Goal: Task Accomplishment & Management: Complete application form

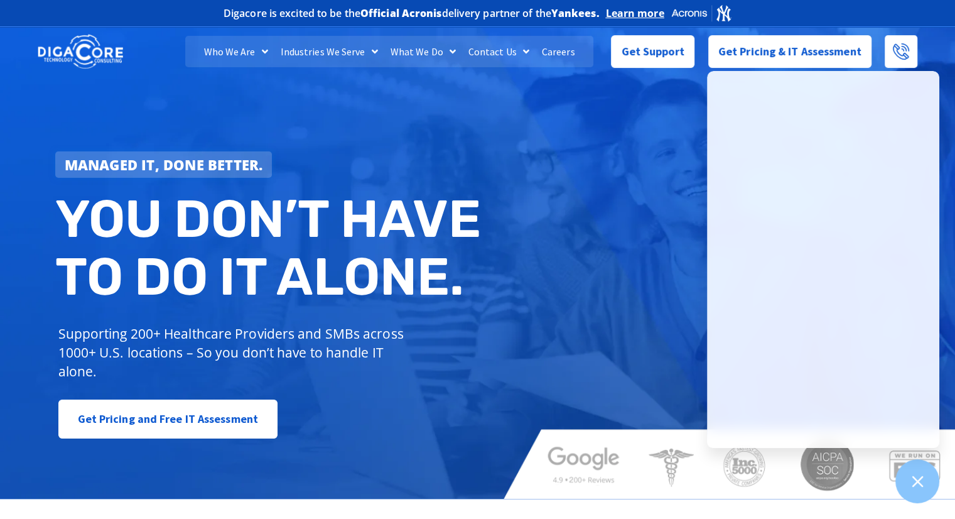
click at [676, 116] on div "Managed IT, done better. You don’t have to do IT alone. Supporting 200+ Healthc…" at bounding box center [477, 259] width 955 height 477
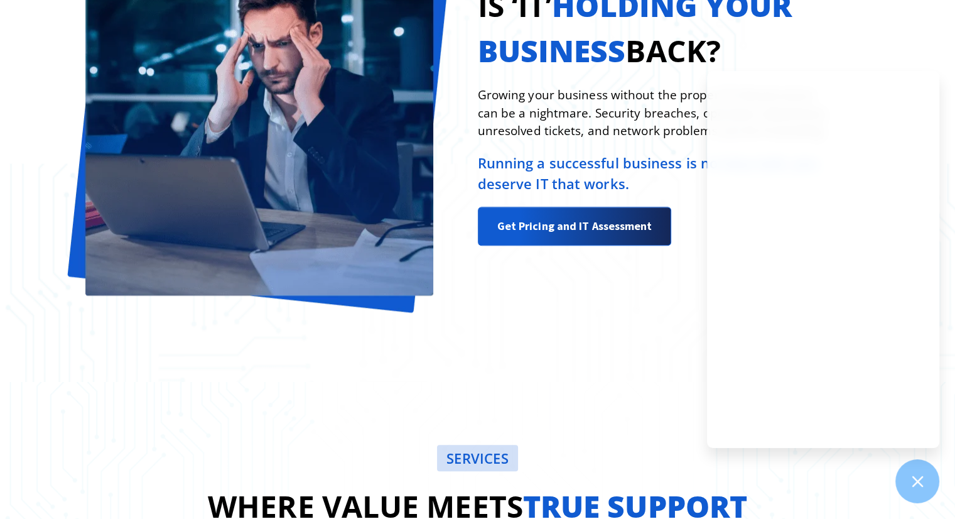
scroll to position [1206, 0]
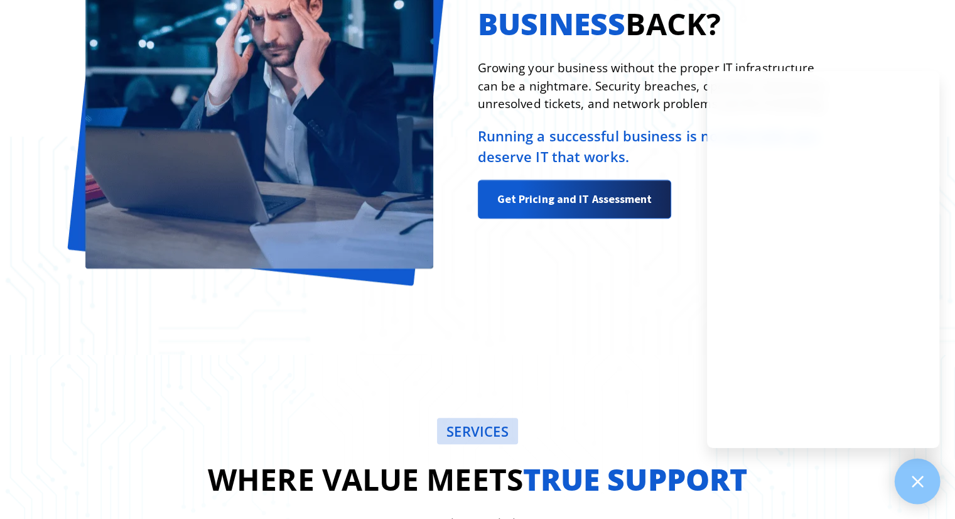
click at [907, 473] on div at bounding box center [918, 481] width 46 height 46
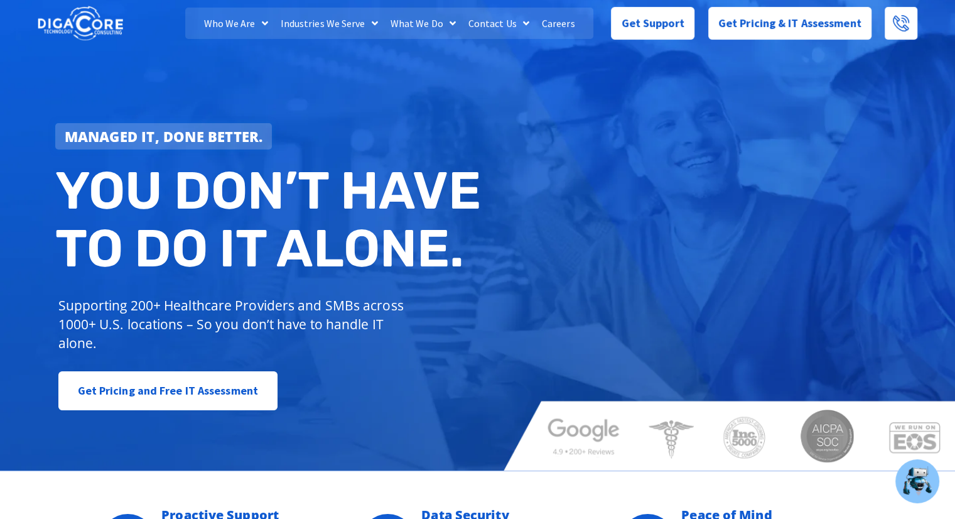
scroll to position [0, 0]
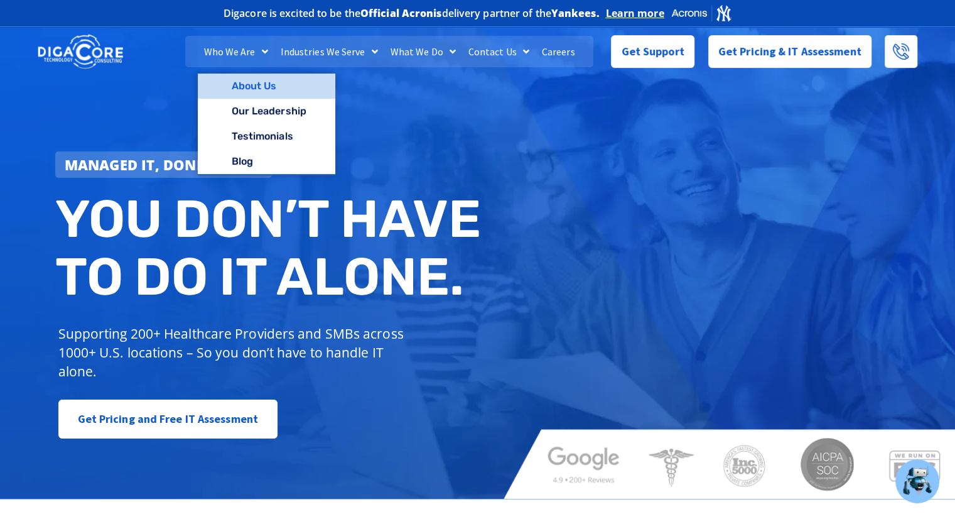
click at [246, 81] on link "About Us" at bounding box center [267, 85] width 138 height 25
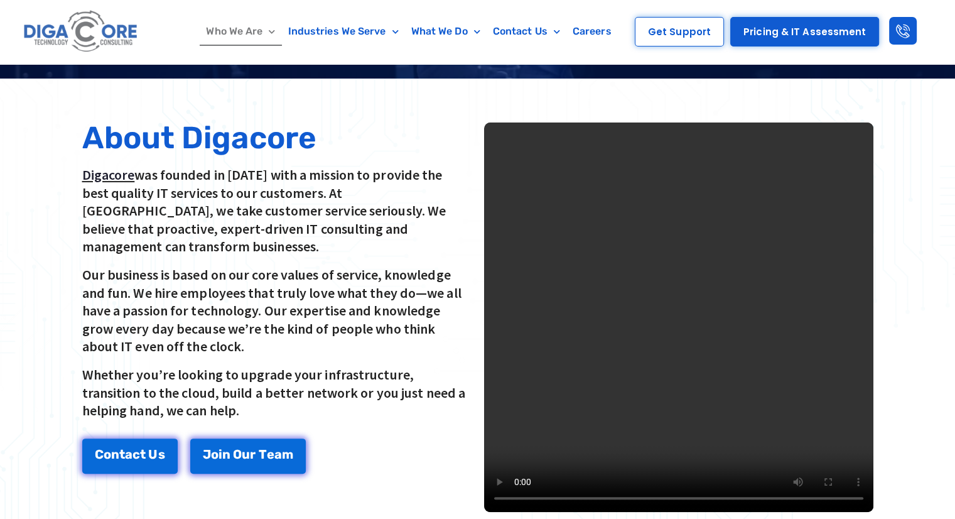
scroll to position [276, 0]
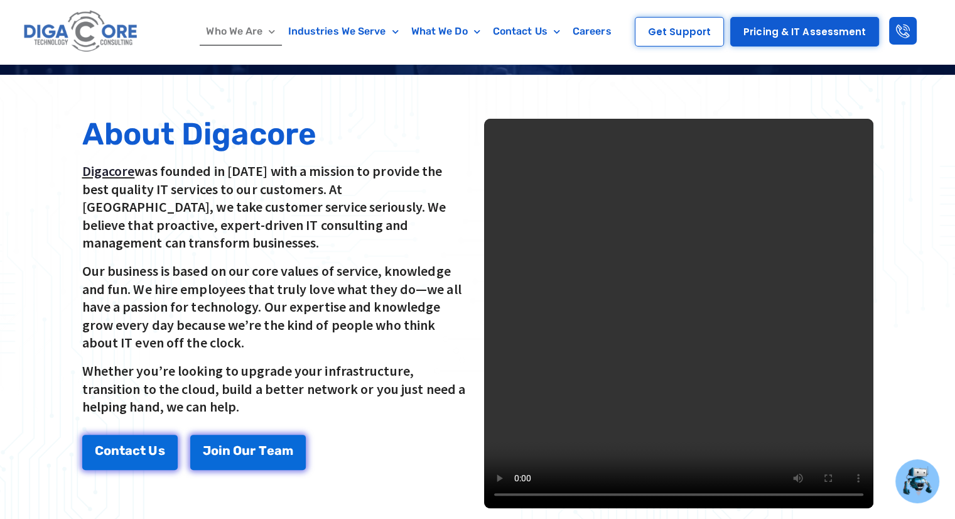
click at [738, 276] on video at bounding box center [678, 313] width 389 height 389
click at [726, 244] on video at bounding box center [678, 313] width 389 height 389
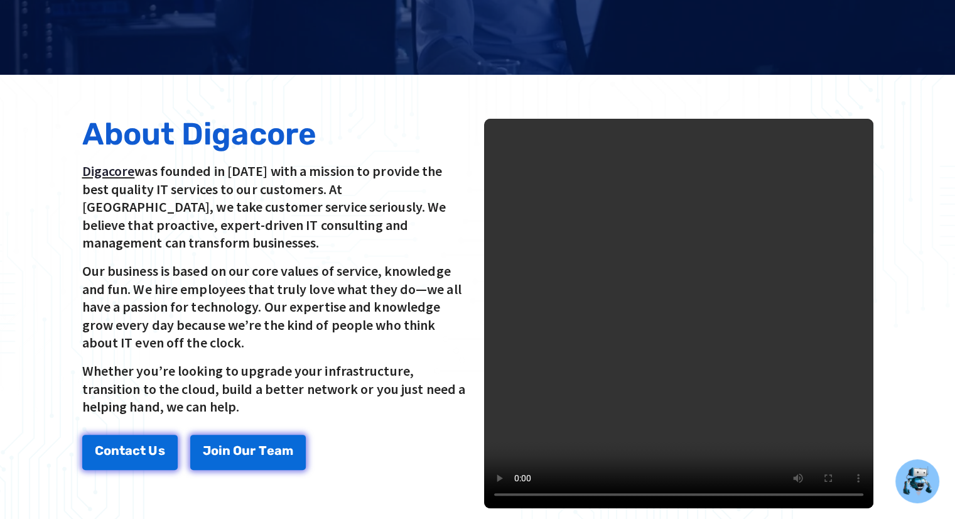
scroll to position [0, 0]
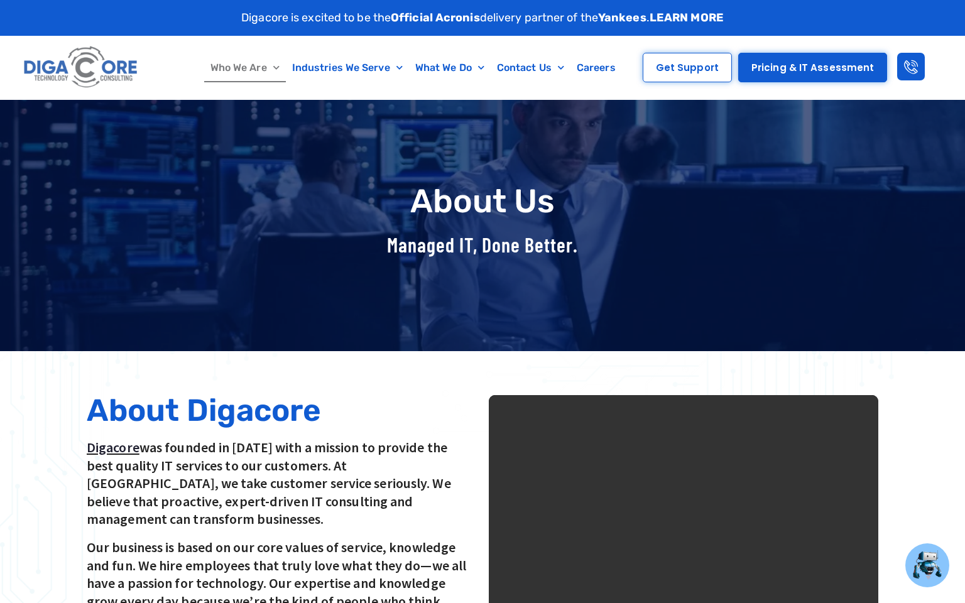
click at [661, 395] on video at bounding box center [683, 589] width 389 height 389
click at [546, 395] on video at bounding box center [683, 589] width 389 height 389
click at [538, 469] on video at bounding box center [683, 589] width 389 height 389
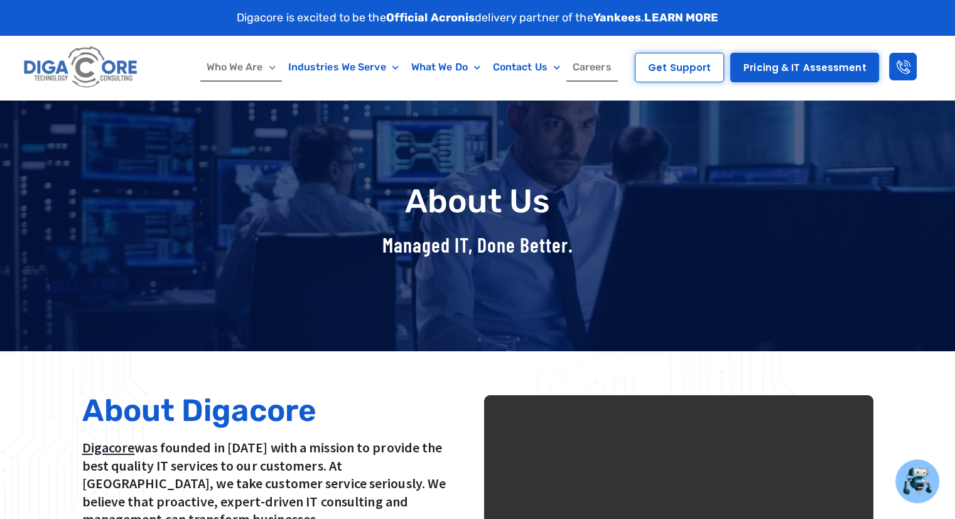
click at [585, 68] on link "Careers" at bounding box center [591, 67] width 51 height 29
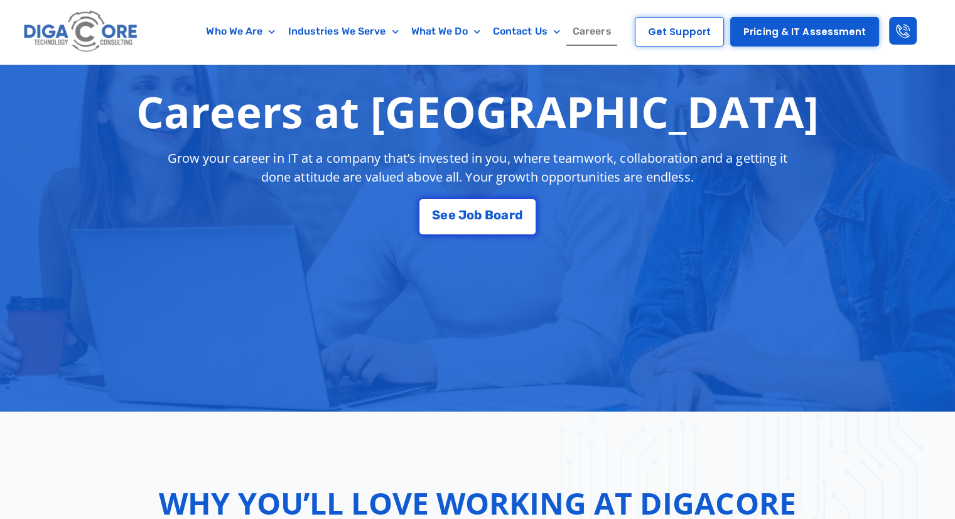
scroll to position [217, 0]
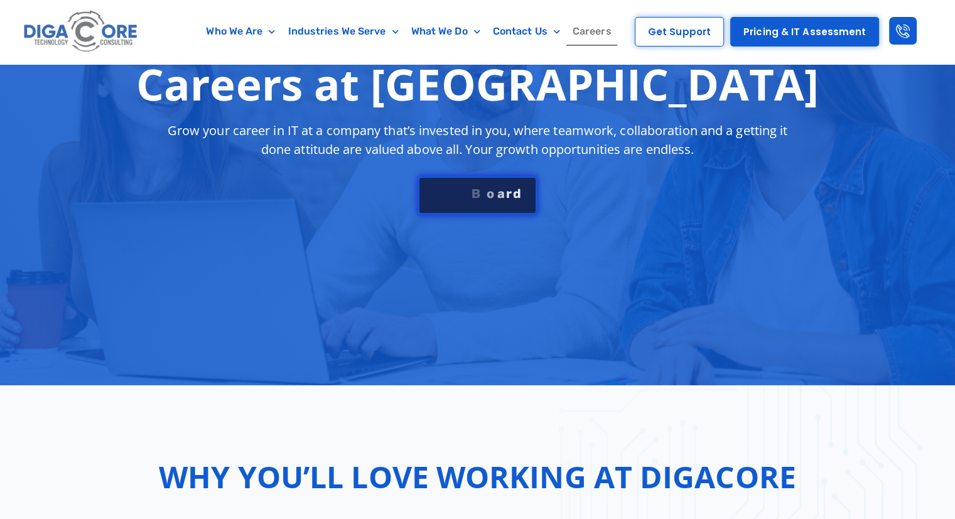
click at [464, 186] on link "S e e J o b B o a r d" at bounding box center [477, 195] width 118 height 38
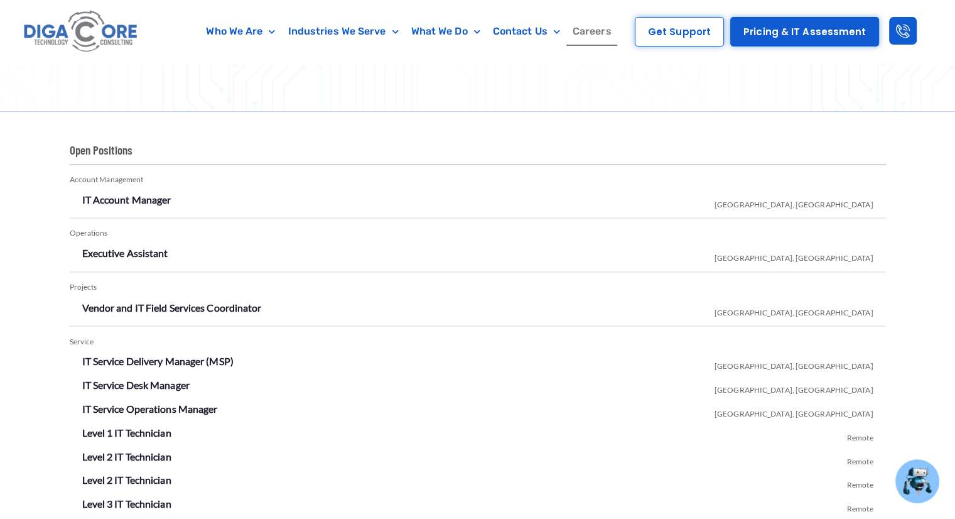
scroll to position [2072, 0]
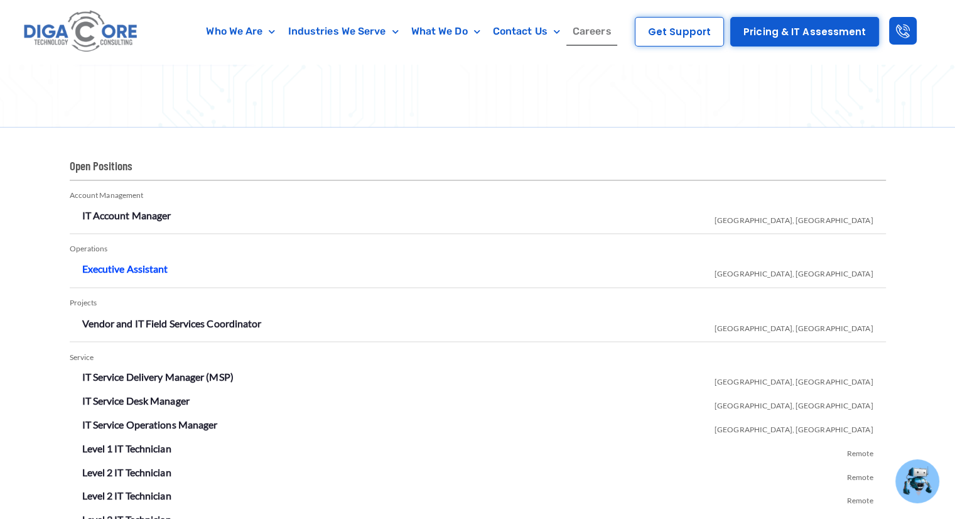
click at [124, 267] on link "Executive Assistant" at bounding box center [125, 268] width 86 height 12
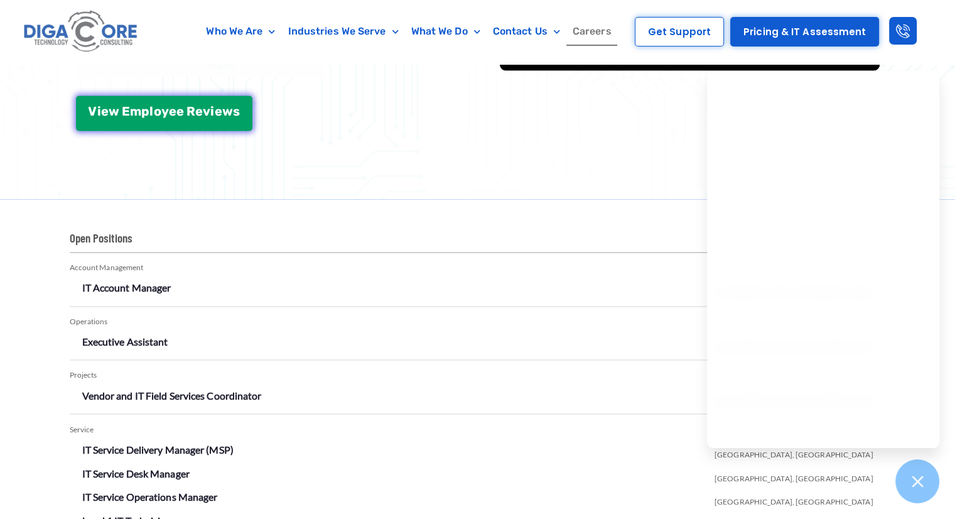
scroll to position [2046, 0]
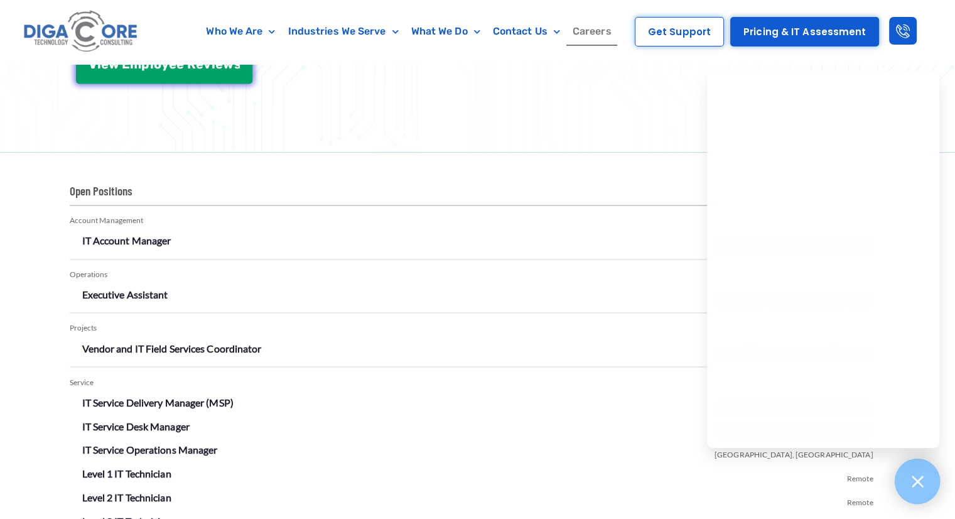
click at [907, 462] on div at bounding box center [918, 481] width 46 height 46
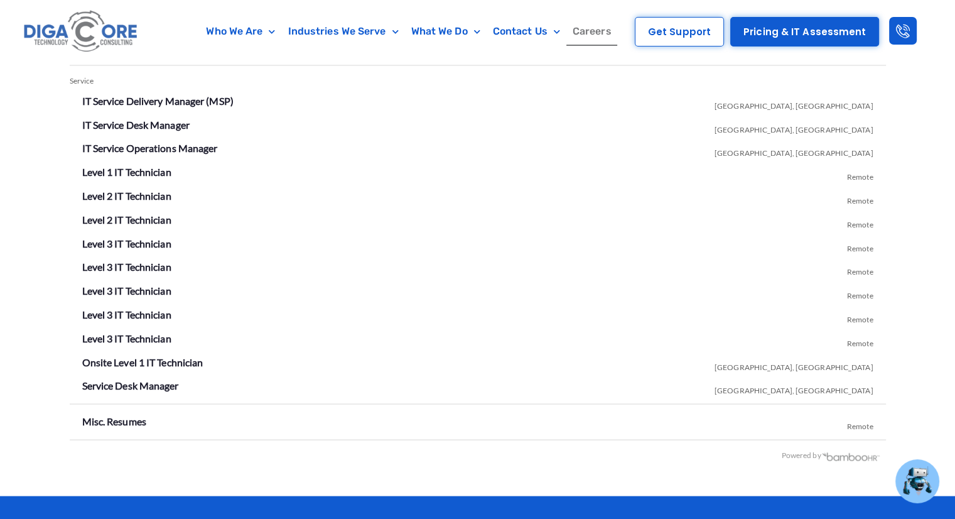
scroll to position [2373, 0]
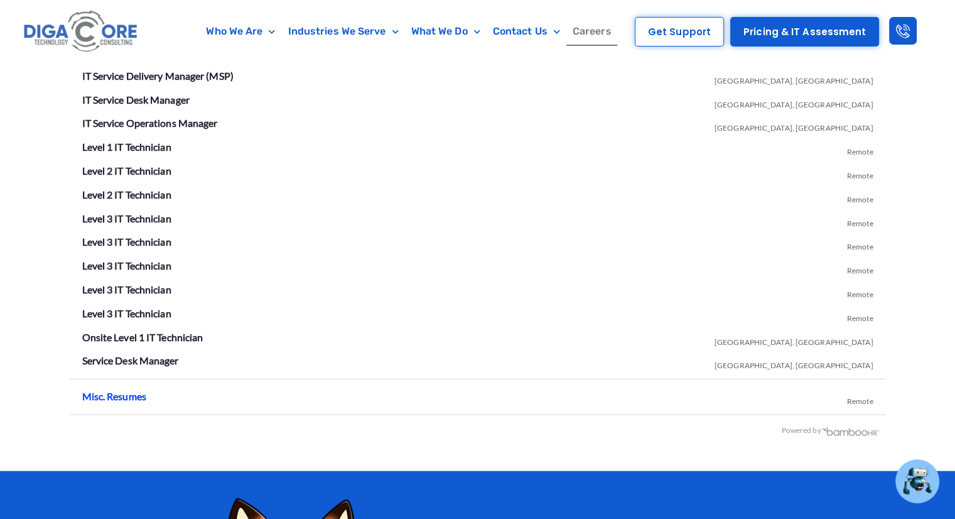
click at [128, 395] on link "Misc. Resumes" at bounding box center [114, 395] width 64 height 12
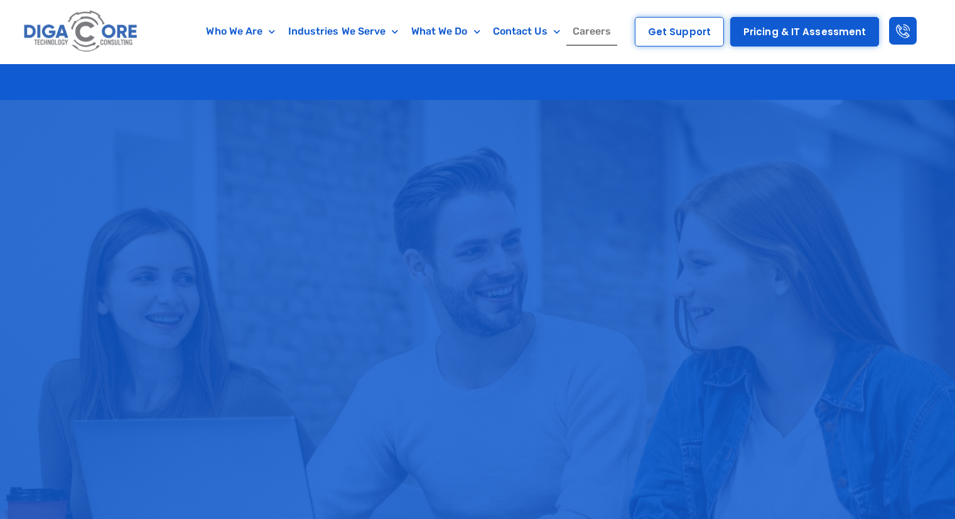
scroll to position [2929, 0]
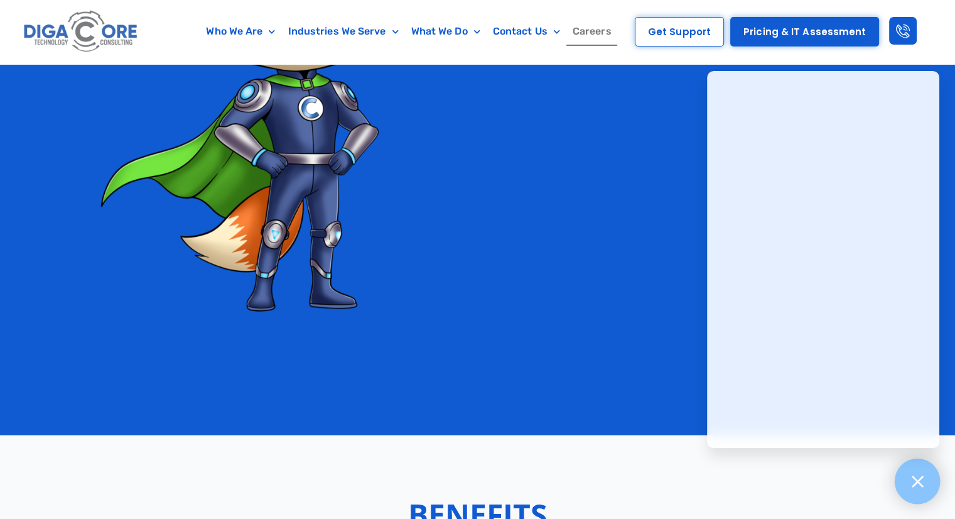
click at [904, 487] on div at bounding box center [918, 481] width 46 height 46
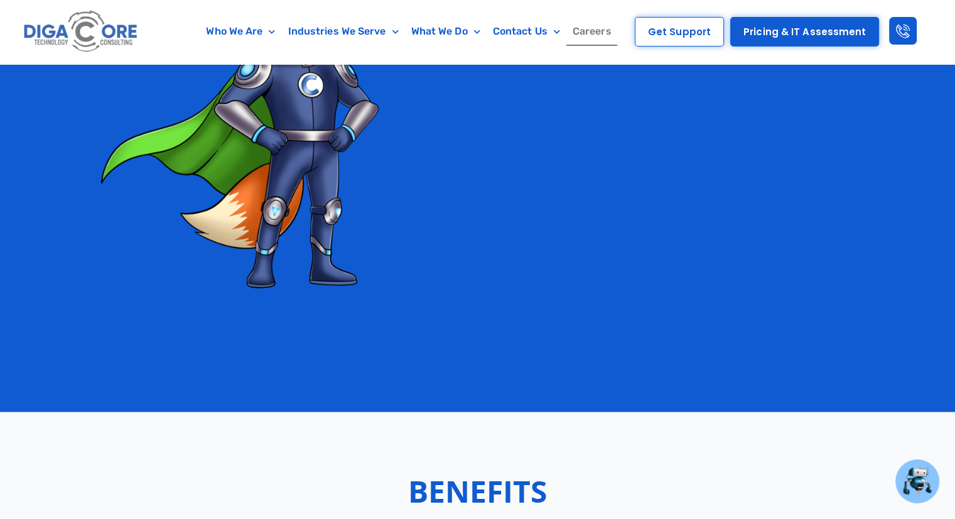
scroll to position [2954, 0]
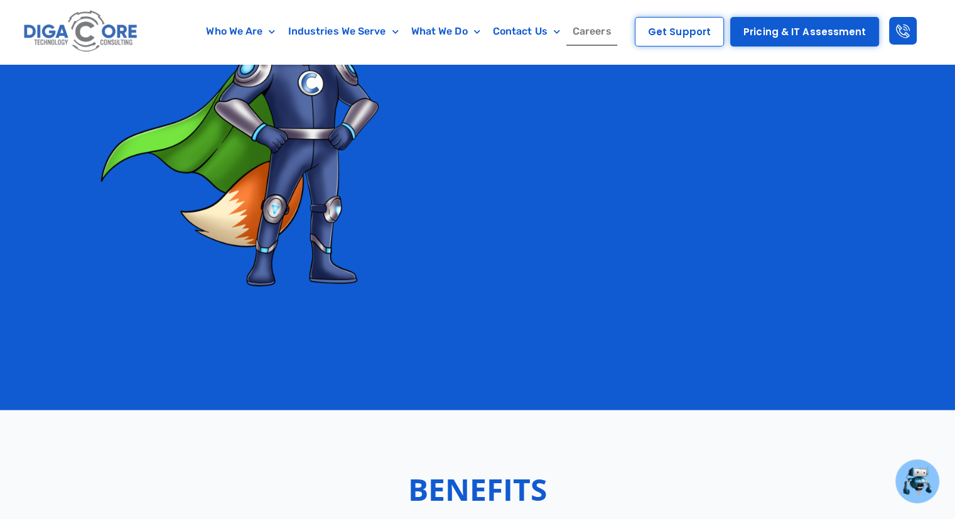
click at [592, 41] on link "Careers" at bounding box center [591, 31] width 51 height 29
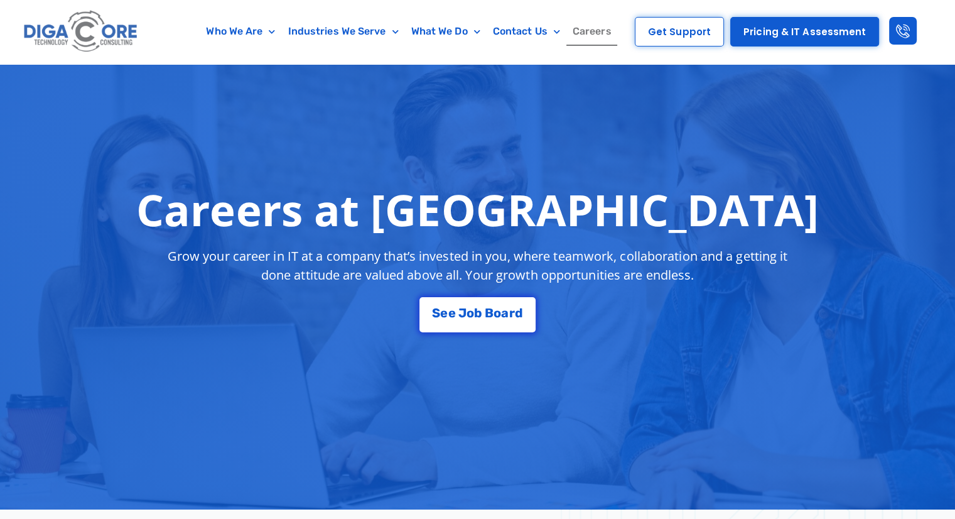
scroll to position [251, 0]
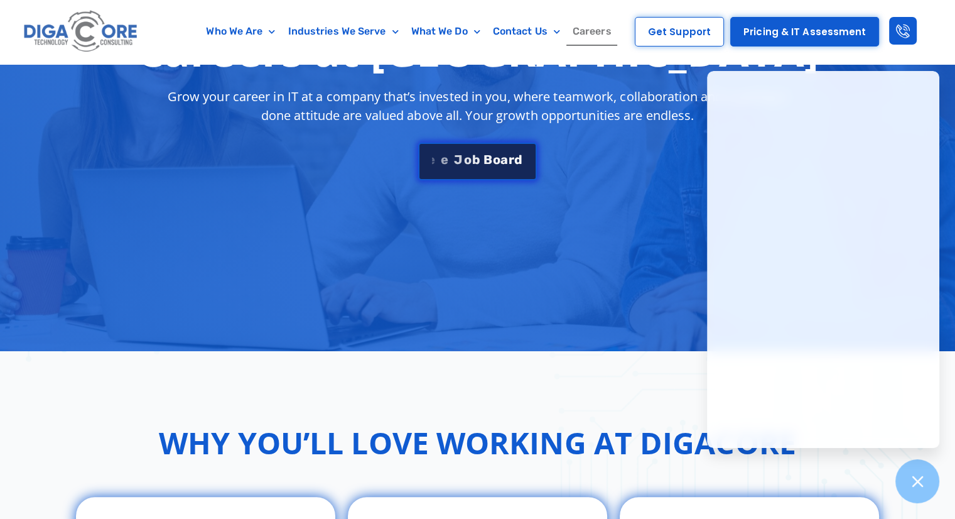
click at [473, 146] on link "S e e J [PERSON_NAME]" at bounding box center [477, 162] width 118 height 38
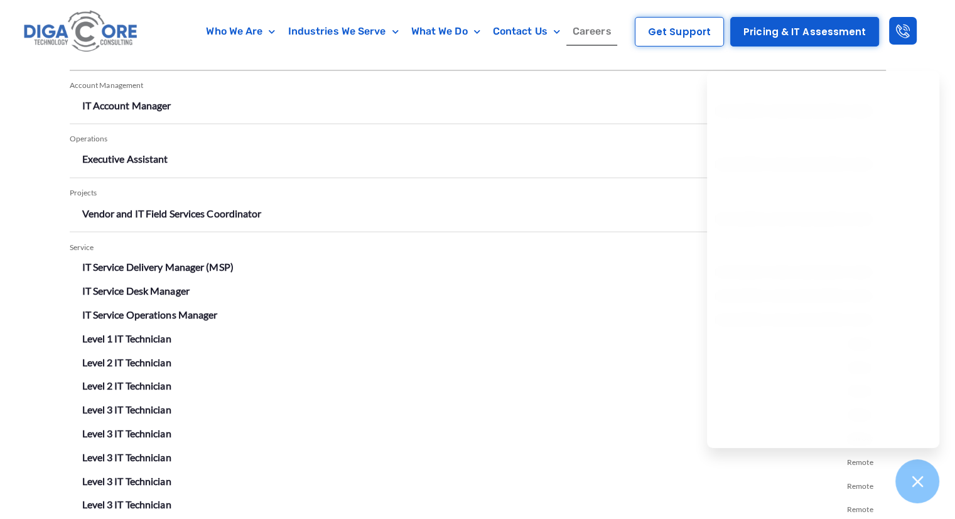
scroll to position [2197, 0]
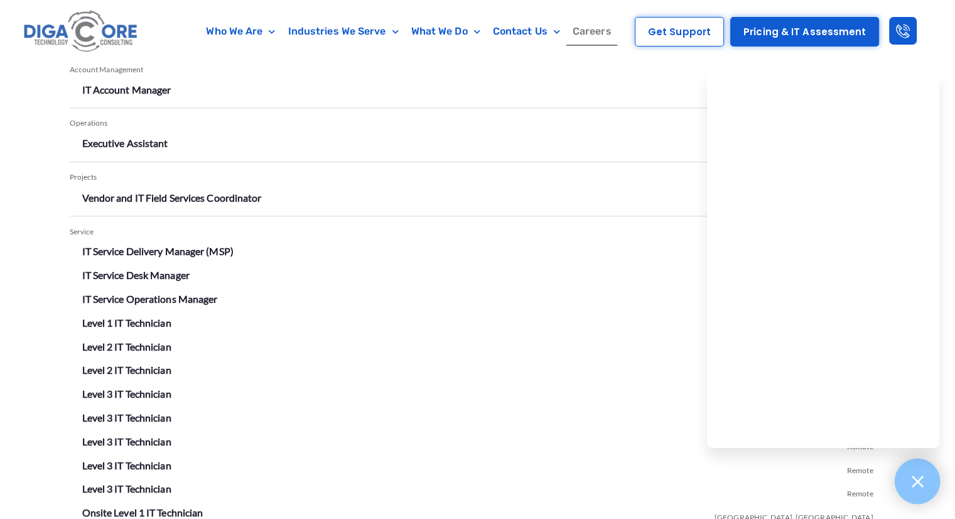
click at [914, 476] on icon at bounding box center [917, 481] width 16 height 16
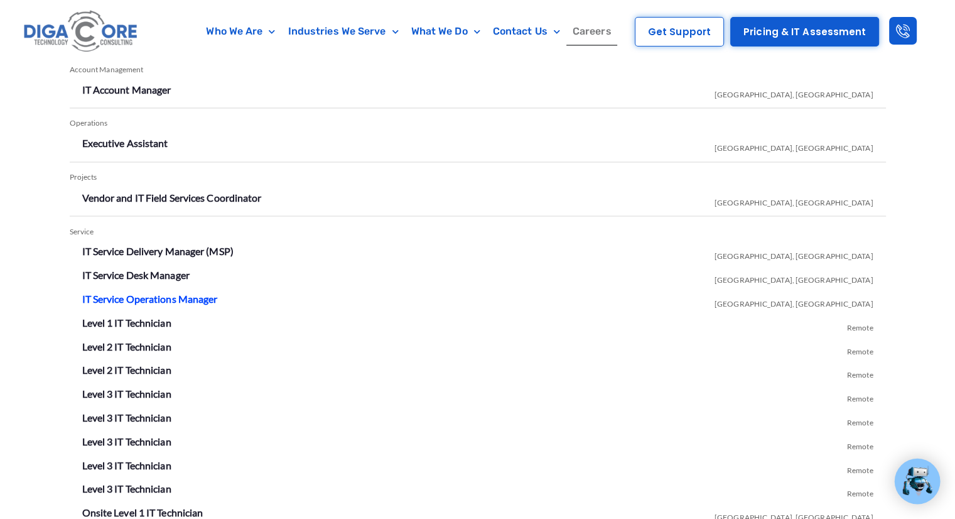
click at [161, 297] on link "IT Service Operations Manager" at bounding box center [150, 298] width 136 height 12
